Goal: Task Accomplishment & Management: Use online tool/utility

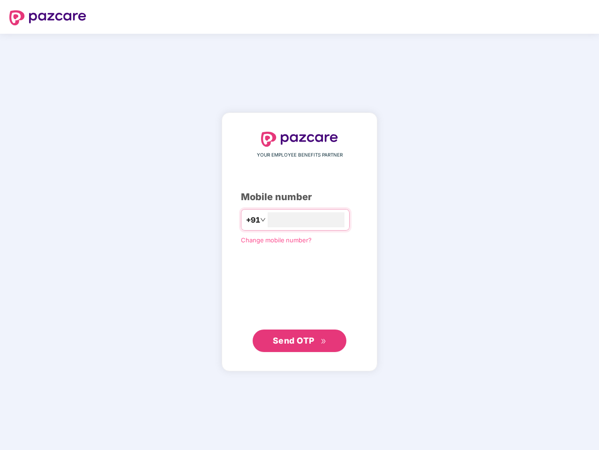
click at [300, 225] on input "number" at bounding box center [306, 219] width 77 height 15
click at [48, 18] on img at bounding box center [47, 17] width 77 height 15
click at [246, 220] on span "+91" at bounding box center [253, 220] width 14 height 12
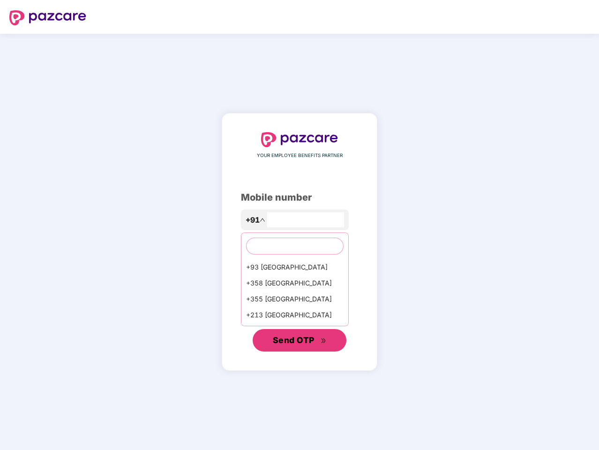
click at [300, 341] on span "Send OTP" at bounding box center [294, 340] width 42 height 10
